Goal: Information Seeking & Learning: Check status

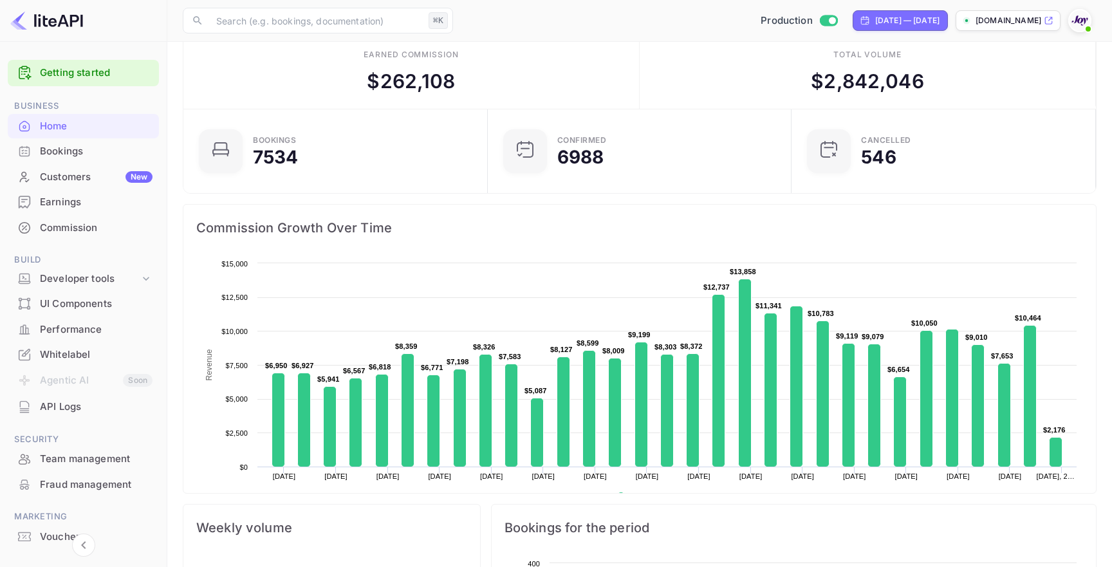
scroll to position [5, 0]
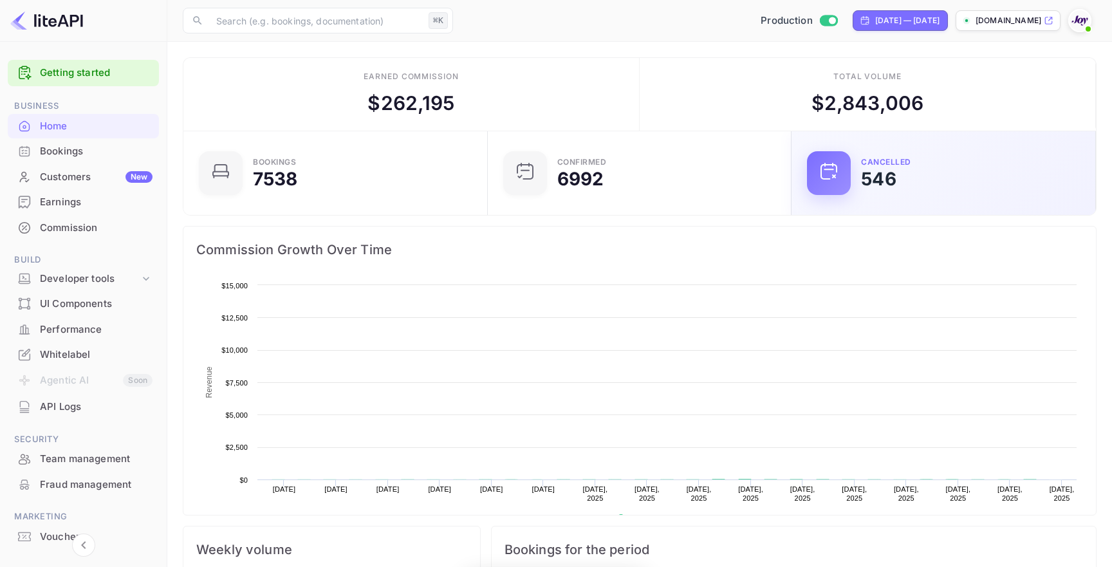
scroll to position [209, 297]
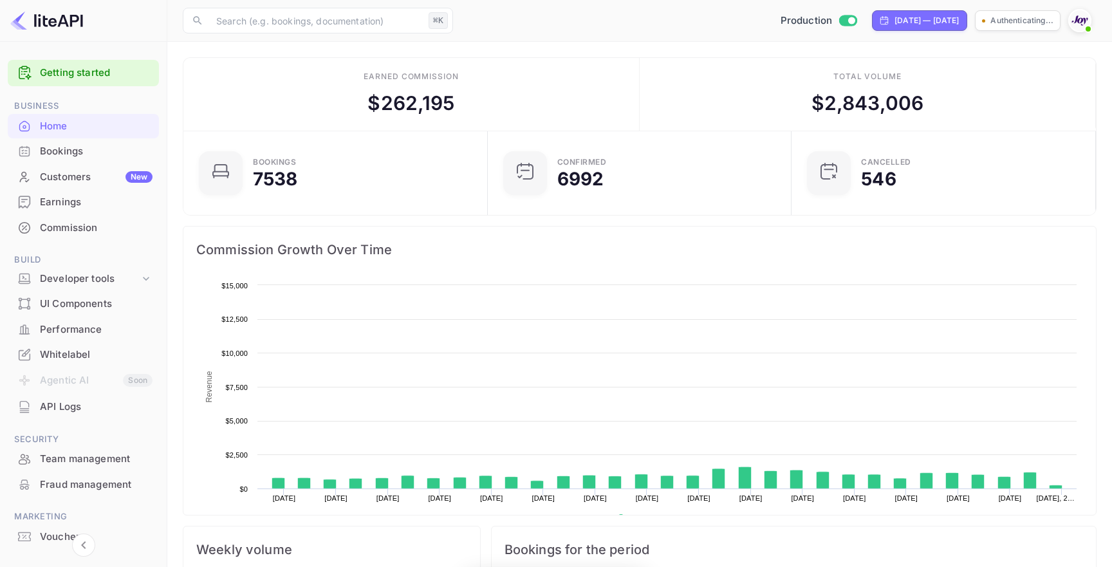
scroll to position [209, 297]
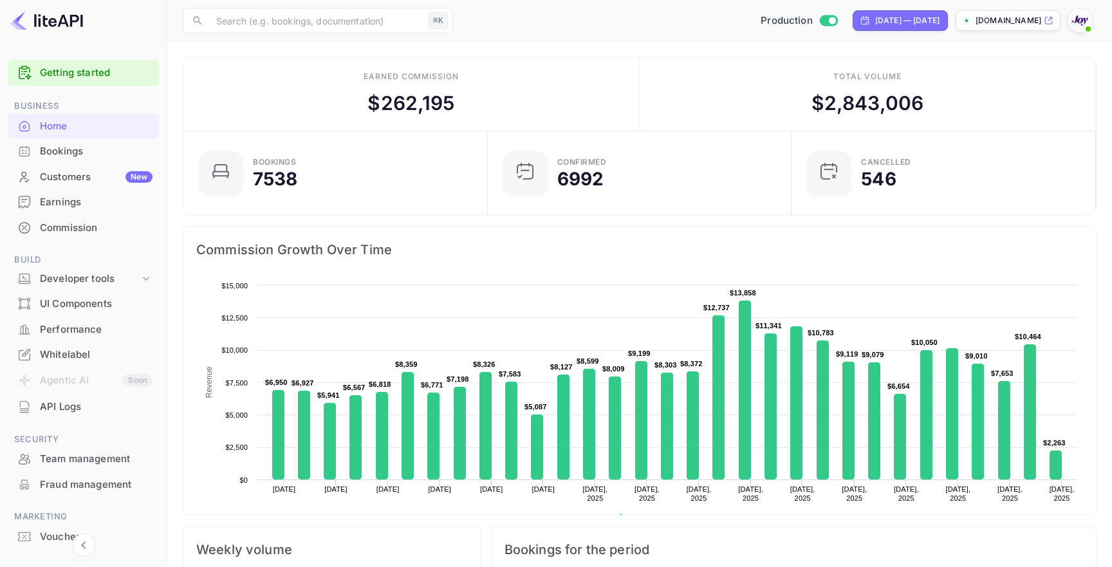
click at [989, 72] on div "Total volume $ 2,843,006" at bounding box center [867, 94] width 456 height 73
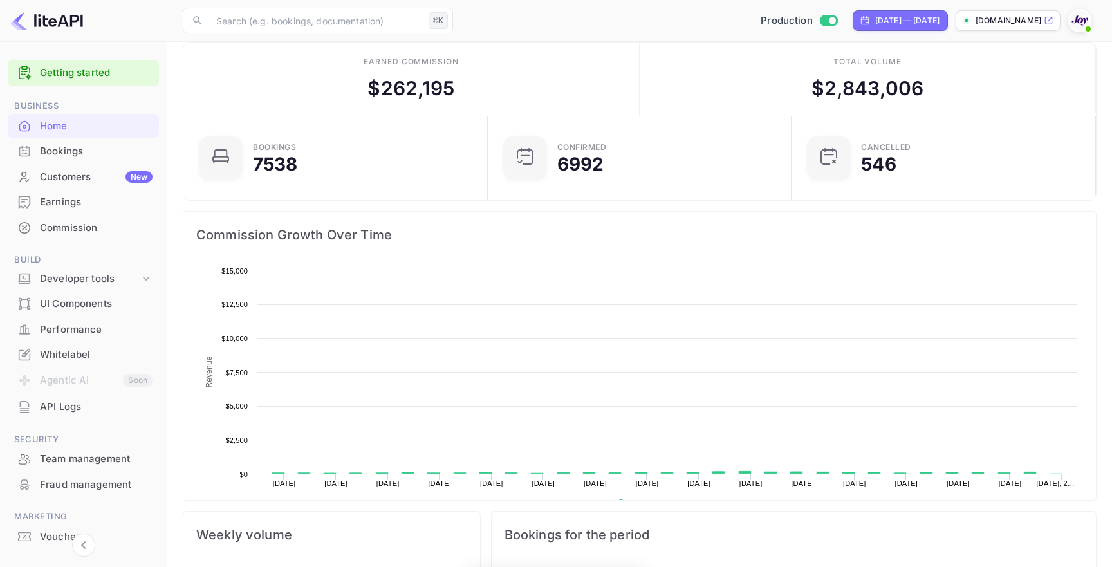
scroll to position [209, 297]
